Goal: Find contact information: Find contact information

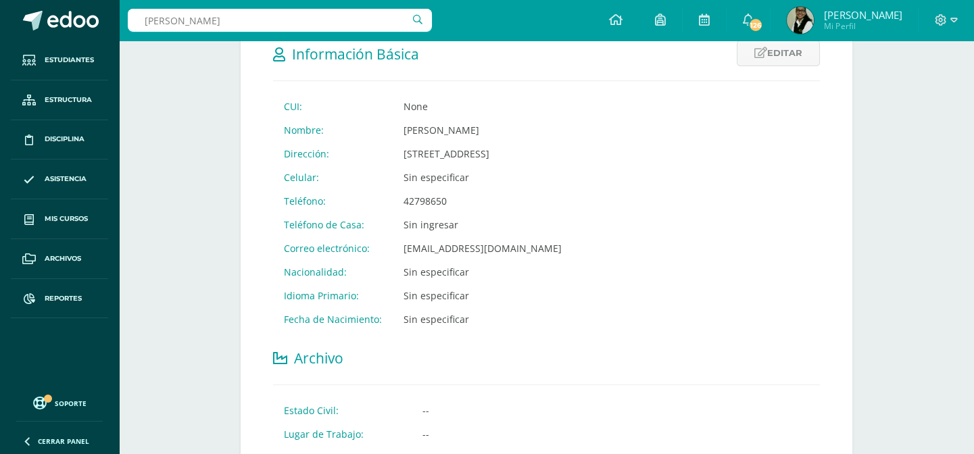
type input "[PERSON_NAME]"
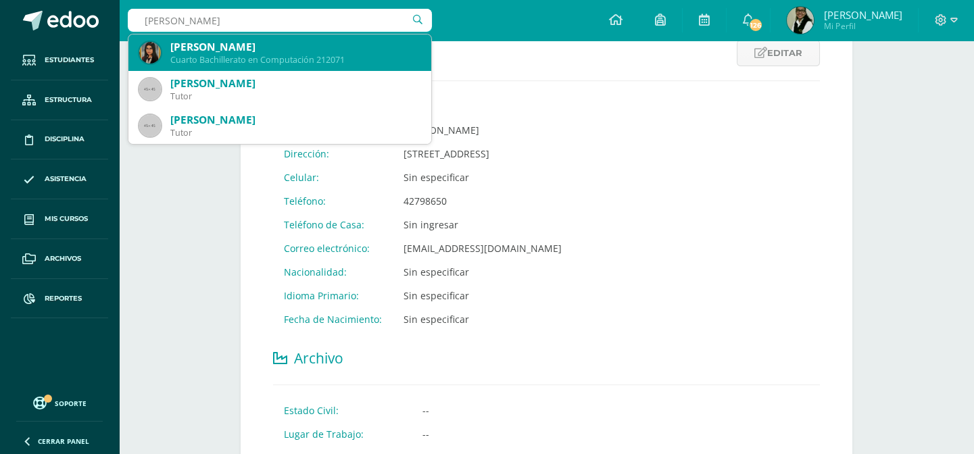
click at [258, 52] on div "[PERSON_NAME]" at bounding box center [295, 47] width 250 height 14
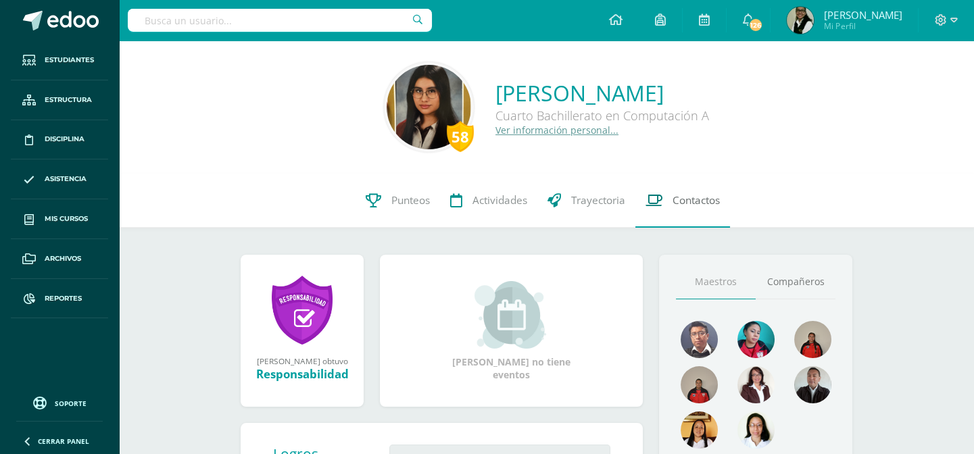
click at [690, 202] on span "Contactos" at bounding box center [696, 200] width 47 height 14
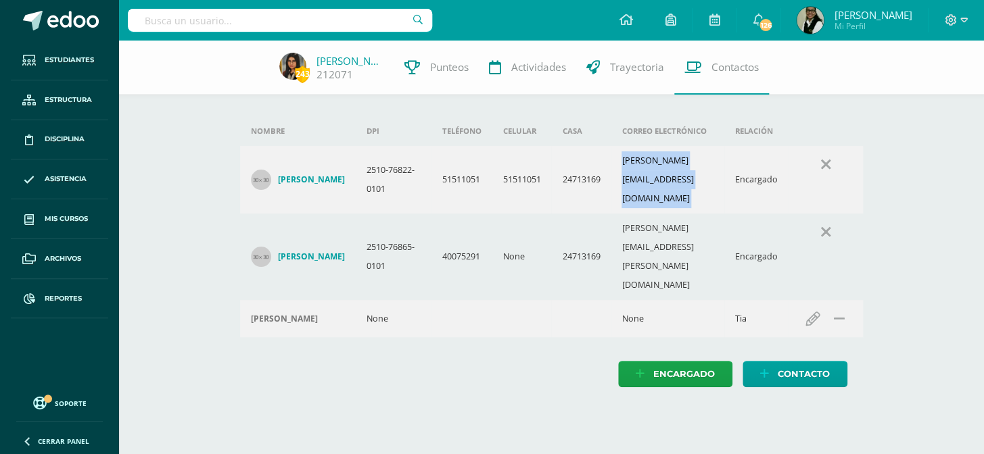
drag, startPoint x: 606, startPoint y: 185, endPoint x: 726, endPoint y: 179, distance: 119.9
click at [726, 179] on tr "Josefina Elizabeth Castillo Rojas 2510-76822-0101 51511051 51511051 24713169 jo…" at bounding box center [551, 180] width 623 height 68
copy td "josefina.castillor@gmail.com"
